Goal: Information Seeking & Learning: Check status

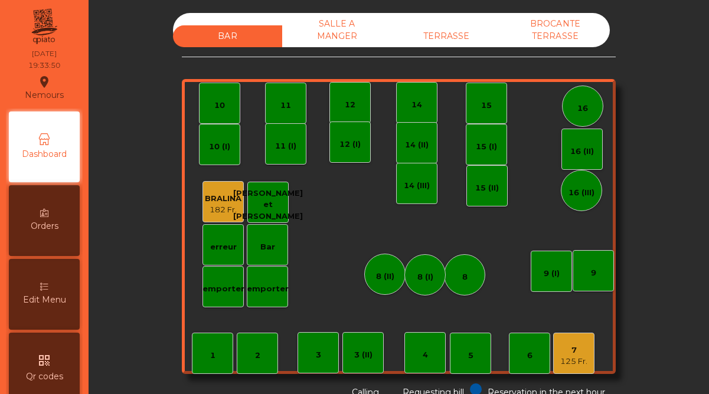
click at [569, 352] on div "7" at bounding box center [573, 351] width 27 height 12
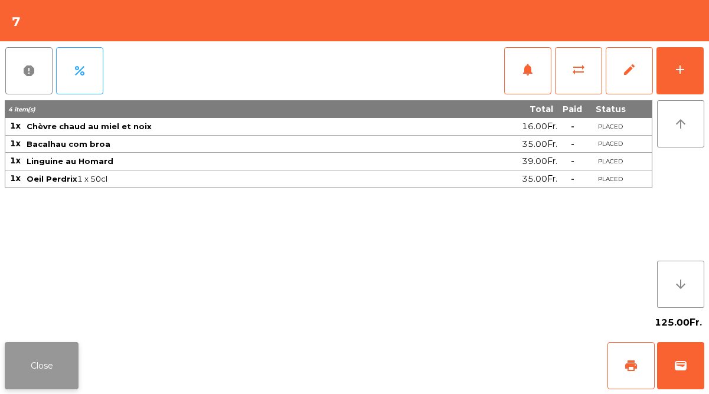
click at [70, 351] on button "Close" at bounding box center [42, 365] width 74 height 47
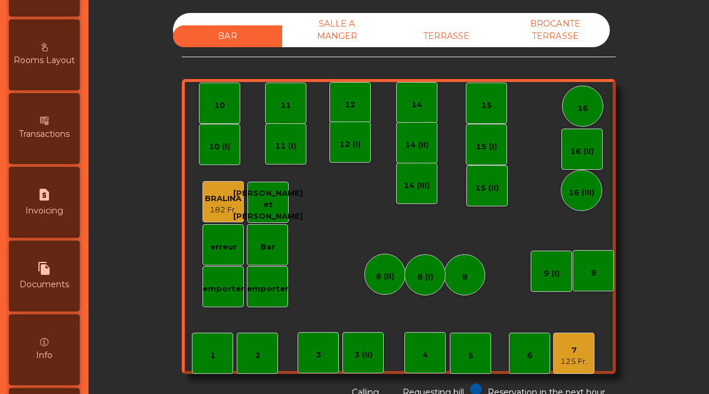
scroll to position [609, 0]
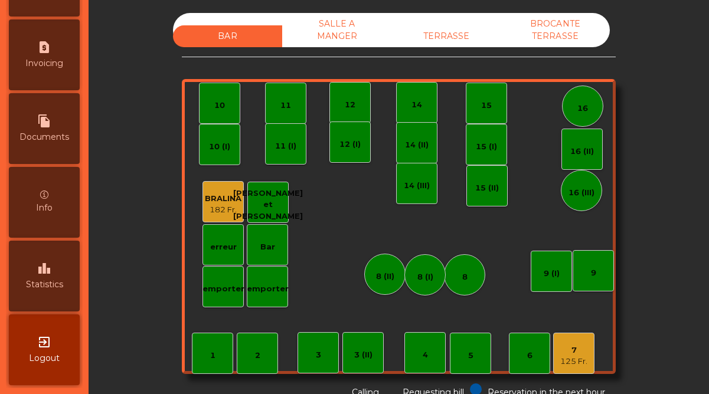
click at [60, 282] on span "Statistics" at bounding box center [44, 285] width 37 height 12
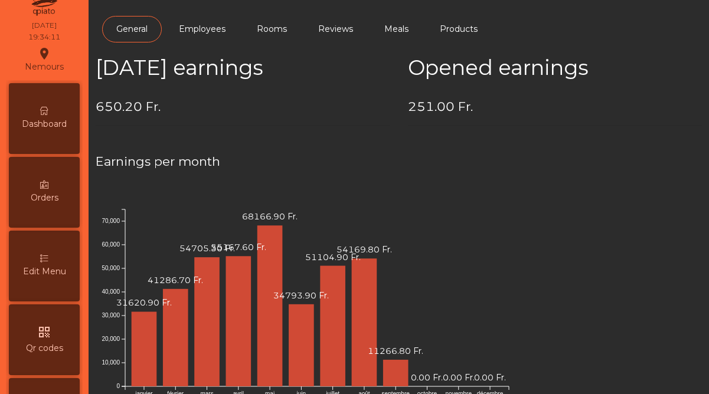
scroll to position [12, 0]
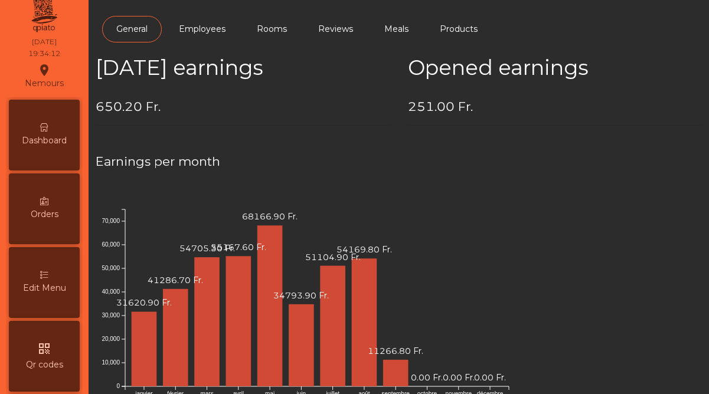
click at [54, 141] on span "Dashboard" at bounding box center [44, 141] width 45 height 12
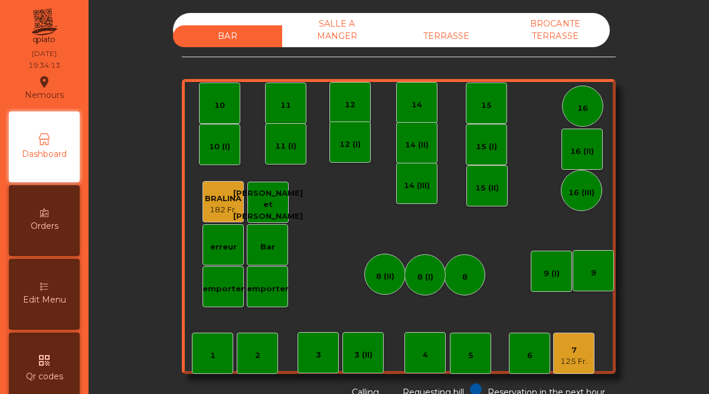
click at [441, 34] on div "TERRASSE" at bounding box center [445, 36] width 109 height 22
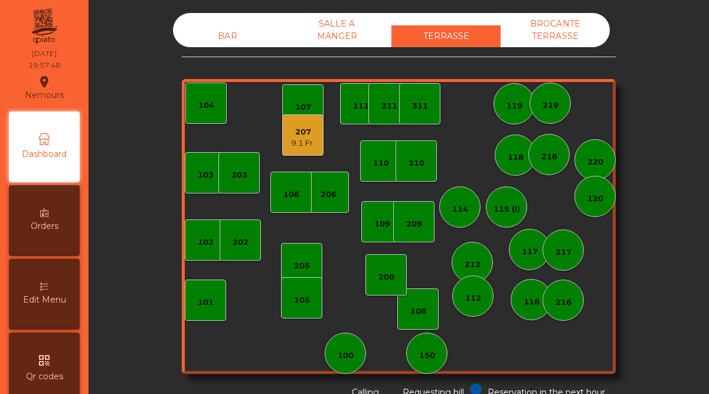
click at [303, 135] on div "207" at bounding box center [303, 132] width 24 height 12
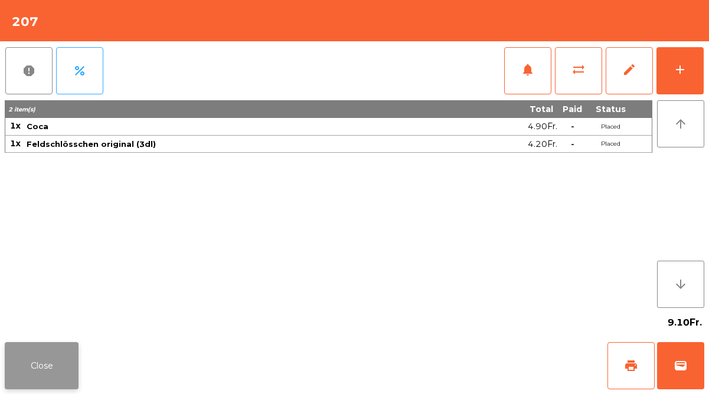
click at [64, 357] on button "Close" at bounding box center [42, 365] width 74 height 47
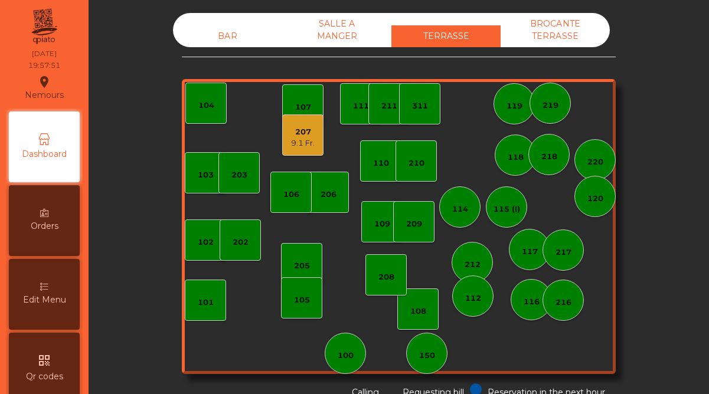
click at [237, 34] on div "BAR" at bounding box center [227, 36] width 109 height 22
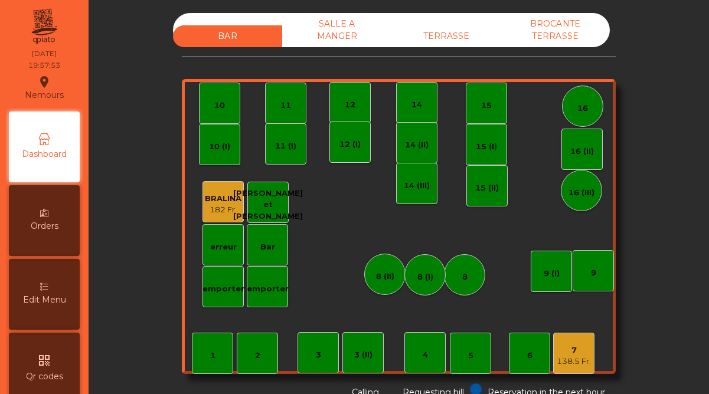
click at [566, 354] on div "7" at bounding box center [574, 351] width 34 height 12
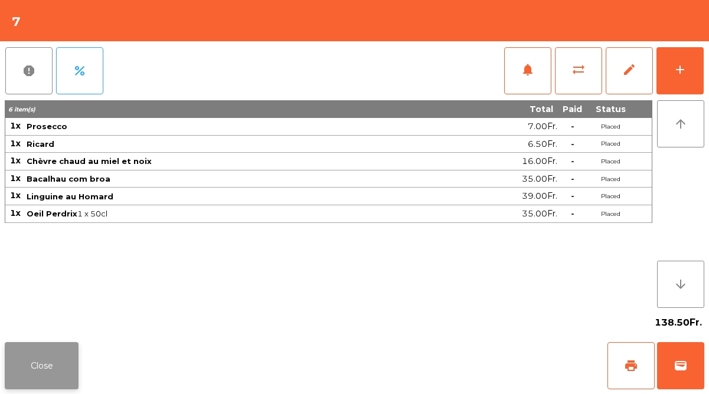
click at [72, 352] on button "Close" at bounding box center [42, 365] width 74 height 47
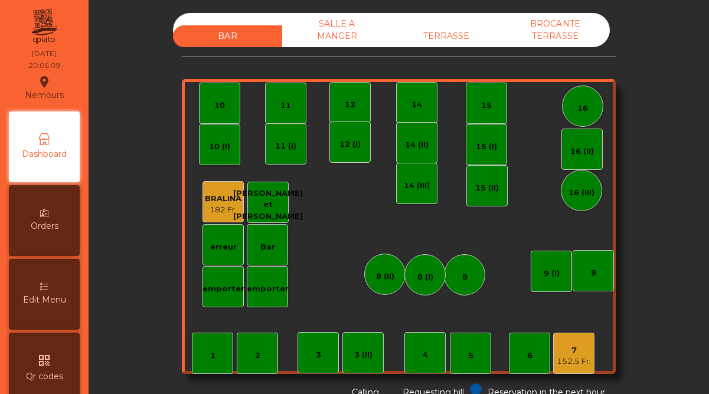
click at [578, 348] on div "7" at bounding box center [574, 351] width 34 height 12
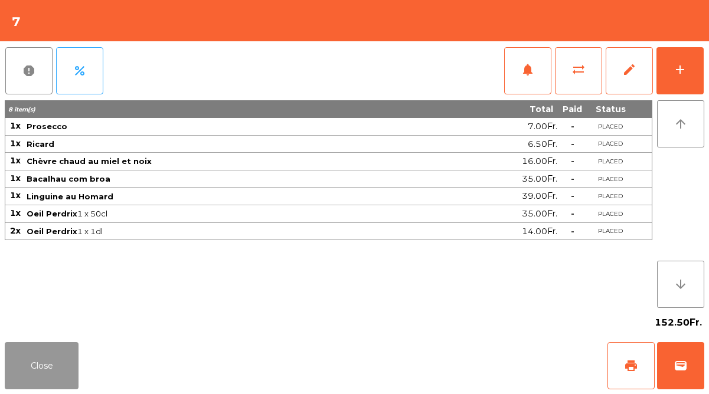
click at [49, 362] on button "Close" at bounding box center [42, 365] width 74 height 47
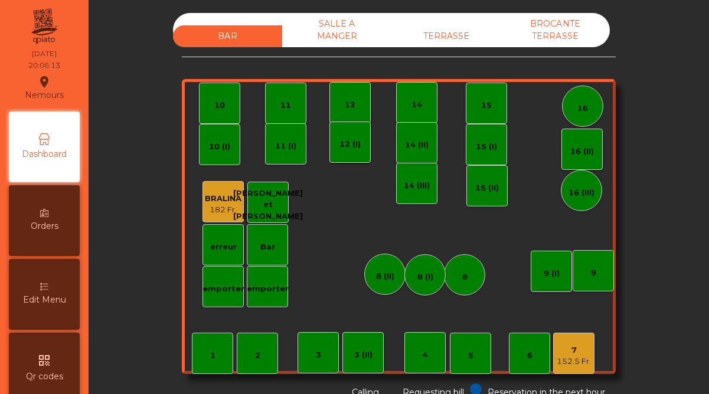
click at [355, 30] on div "SALLE A MANGER" at bounding box center [336, 30] width 109 height 34
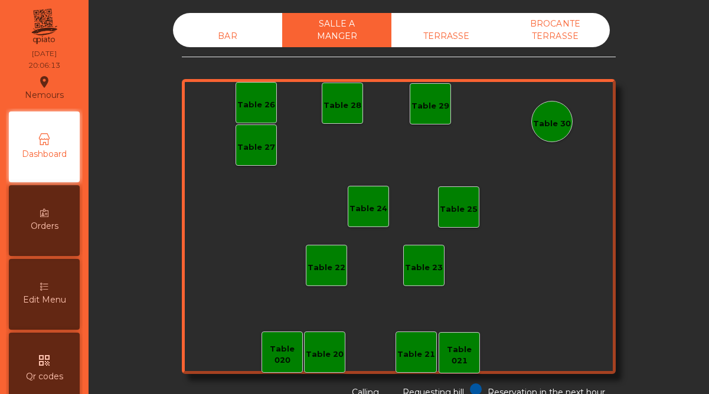
click at [423, 26] on div "TERRASSE" at bounding box center [445, 36] width 109 height 22
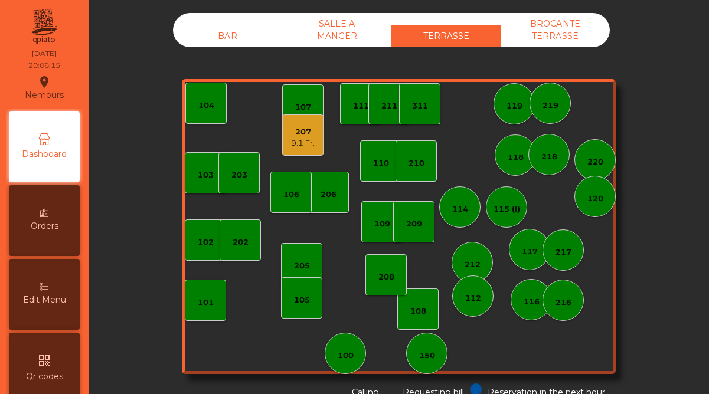
click at [308, 133] on div "207" at bounding box center [303, 132] width 24 height 12
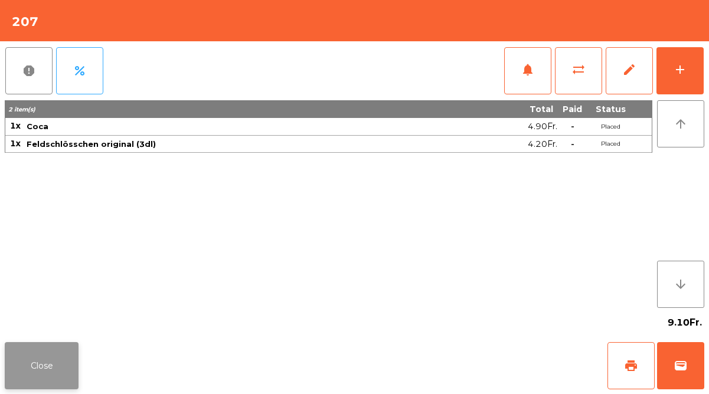
click at [66, 355] on button "Close" at bounding box center [42, 365] width 74 height 47
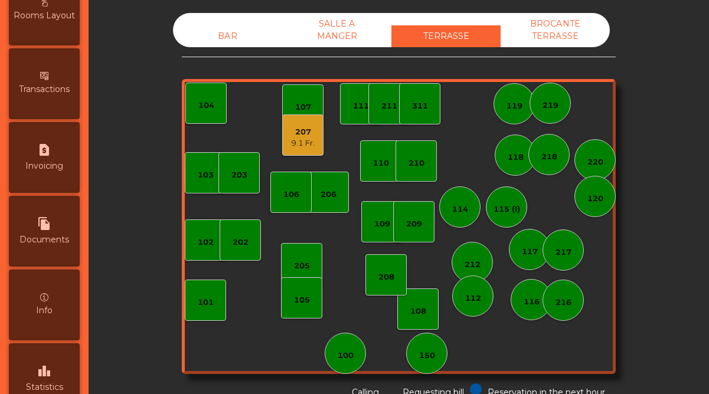
scroll to position [544, 0]
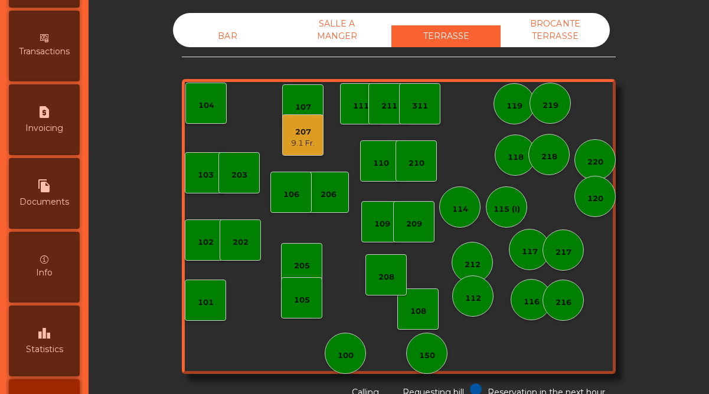
click at [54, 335] on div "leaderboard Statistics" at bounding box center [44, 341] width 71 height 71
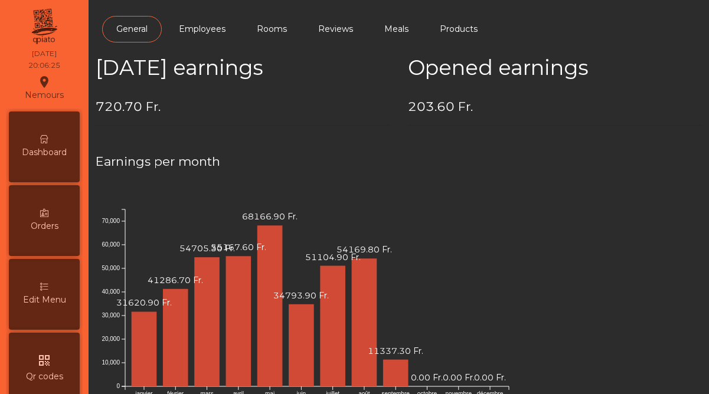
click at [66, 159] on div "Dashboard" at bounding box center [44, 147] width 71 height 71
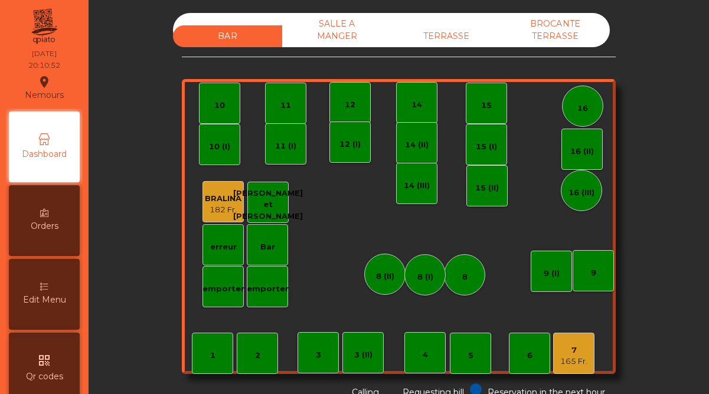
click at [577, 357] on div "165 Fr." at bounding box center [573, 362] width 27 height 12
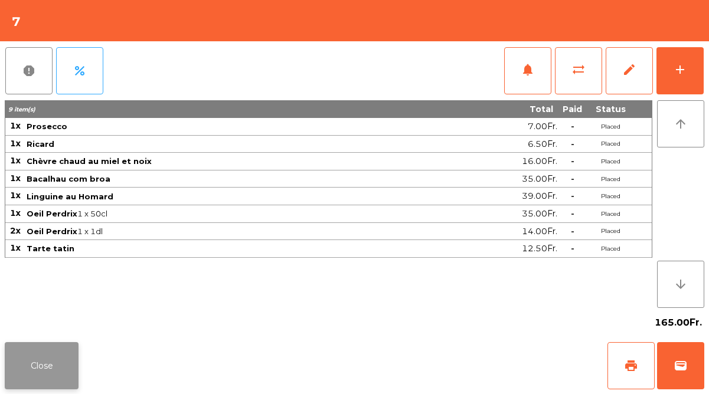
click at [57, 362] on button "Close" at bounding box center [42, 365] width 74 height 47
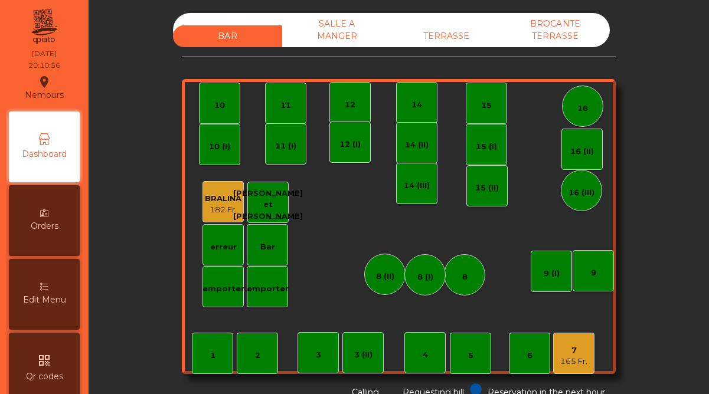
click at [334, 34] on div "SALLE A MANGER" at bounding box center [336, 30] width 109 height 34
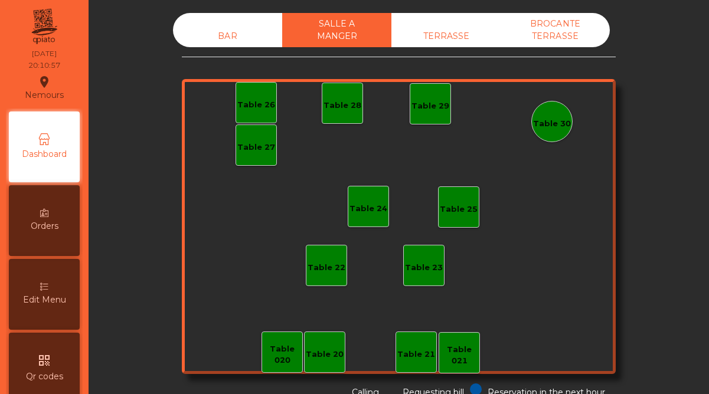
click at [429, 29] on div "TERRASSE" at bounding box center [445, 36] width 109 height 22
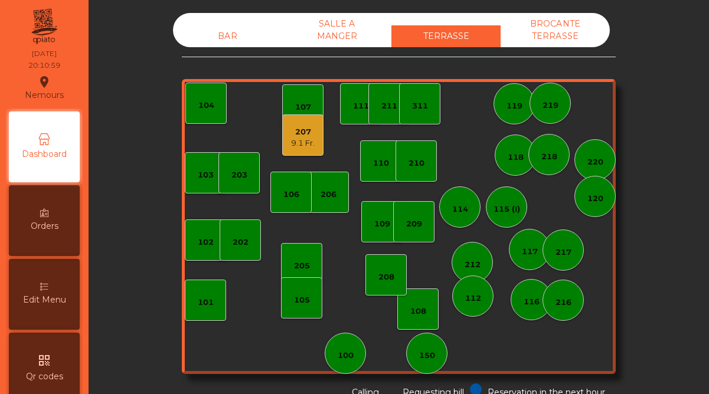
click at [232, 33] on div "BAR" at bounding box center [227, 36] width 109 height 22
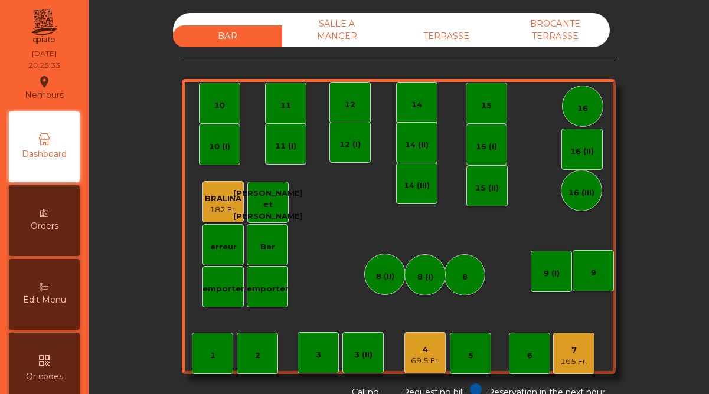
click at [424, 365] on div "69.5 Fr." at bounding box center [425, 361] width 29 height 12
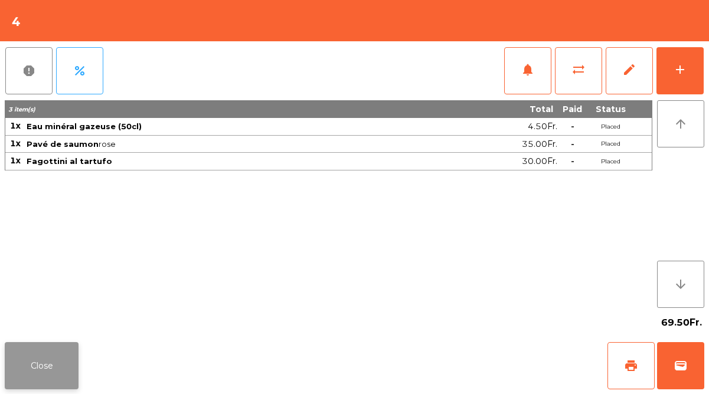
click at [64, 363] on button "Close" at bounding box center [42, 365] width 74 height 47
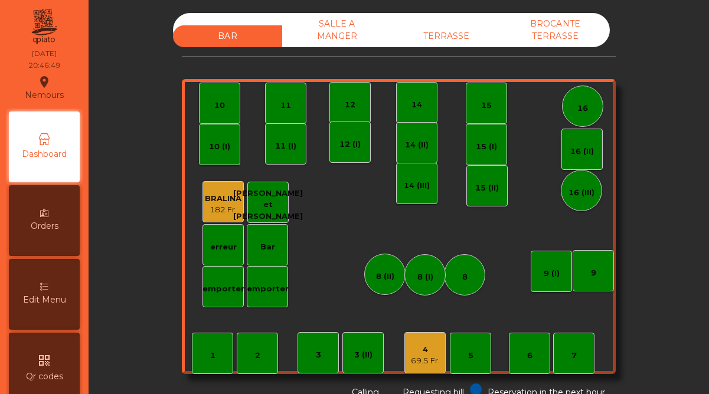
click at [422, 347] on div "4" at bounding box center [425, 350] width 29 height 12
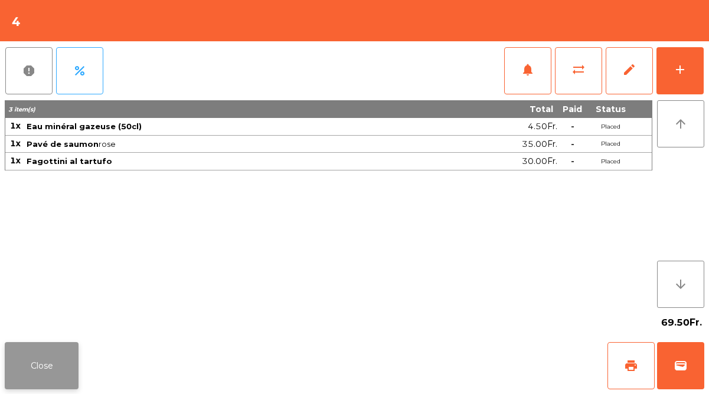
click at [64, 348] on button "Close" at bounding box center [42, 365] width 74 height 47
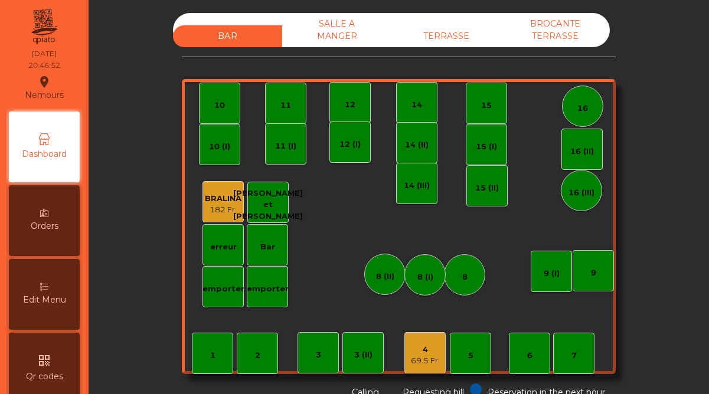
click at [349, 32] on div "SALLE A MANGER" at bounding box center [336, 30] width 109 height 34
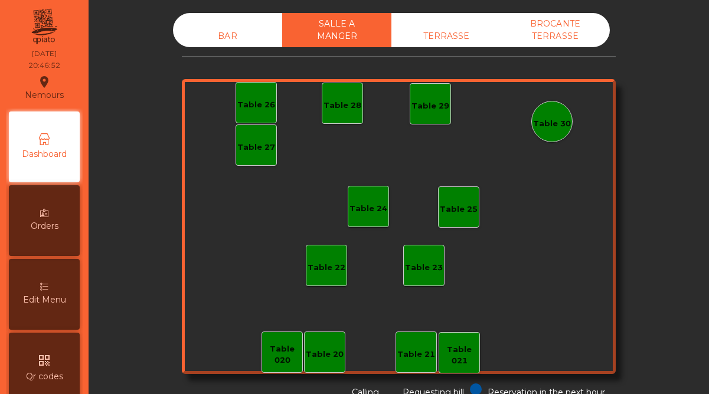
click at [427, 34] on div "TERRASSE" at bounding box center [445, 36] width 109 height 22
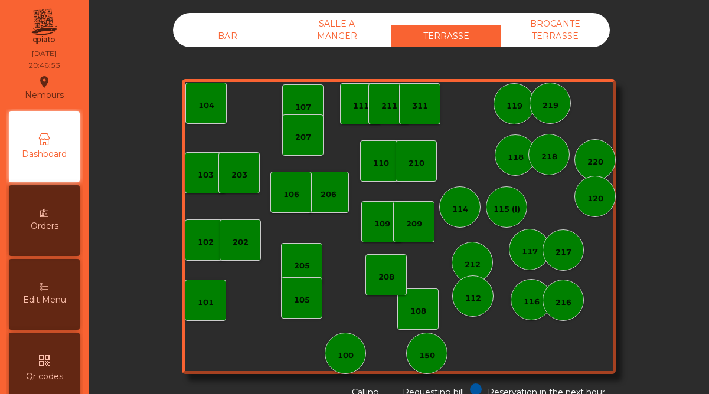
click at [531, 27] on div "BROCANTE TERRASSE" at bounding box center [555, 30] width 109 height 34
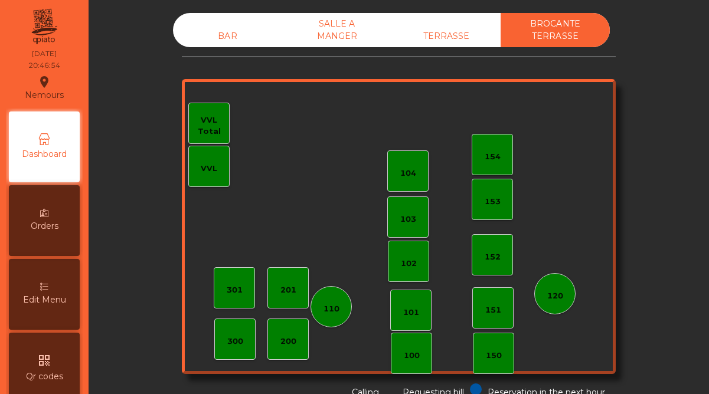
click at [231, 37] on div "BAR" at bounding box center [227, 36] width 109 height 22
